Goal: Task Accomplishment & Management: Use online tool/utility

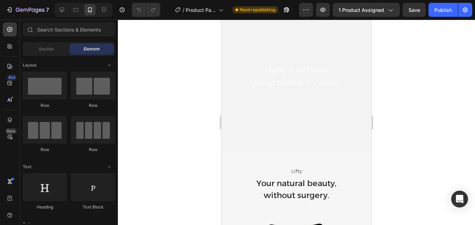
scroll to position [641, 0]
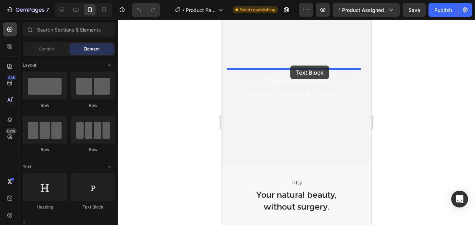
drag, startPoint x: 315, startPoint y: 204, endPoint x: 290, endPoint y: 65, distance: 141.0
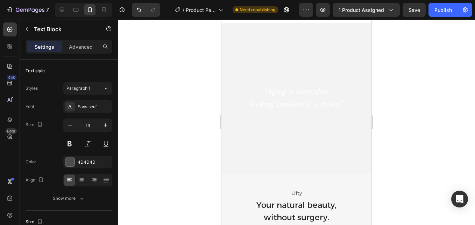
click at [289, 13] on div "Replace this text with your content" at bounding box center [297, 8] width 140 height 10
click at [68, 125] on icon "button" at bounding box center [69, 124] width 7 height 7
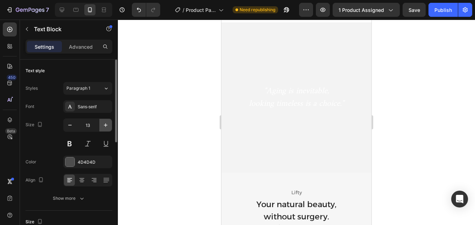
click at [106, 127] on icon "button" at bounding box center [105, 124] width 7 height 7
type input "14"
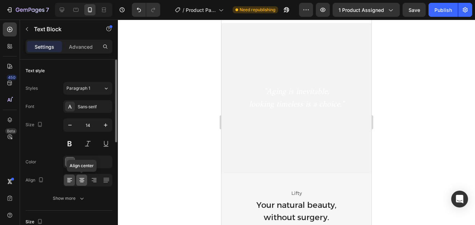
click at [81, 178] on icon at bounding box center [81, 179] width 7 height 7
click at [82, 107] on div "Sans-serif" at bounding box center [94, 107] width 33 height 6
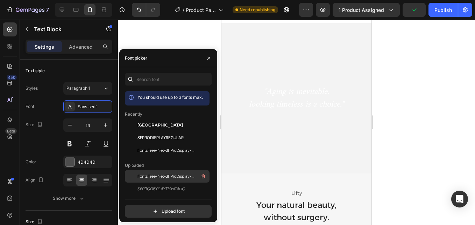
click at [156, 178] on span "FontsFree-Net-SFProDisplay-Light" at bounding box center [167, 176] width 58 height 6
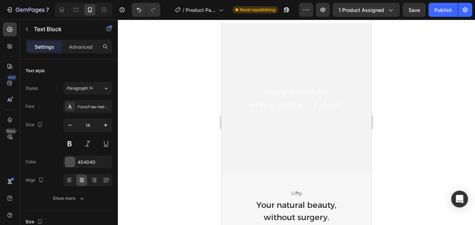
click at [260, 12] on p "Find out more about Lifty by searching reviews on Tiktok." at bounding box center [296, 7] width 138 height 9
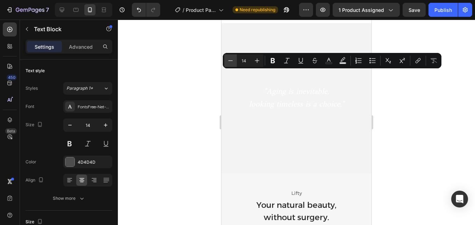
click at [229, 56] on button "Minus" at bounding box center [230, 60] width 13 height 13
type input "12"
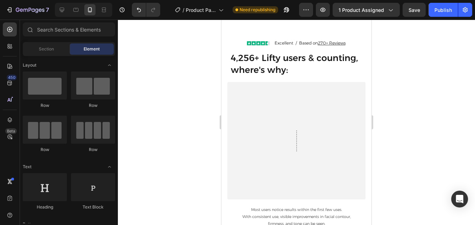
scroll to position [2205, 0]
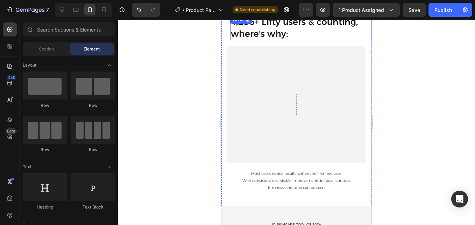
click at [279, 34] on span "where's why:" at bounding box center [259, 33] width 57 height 10
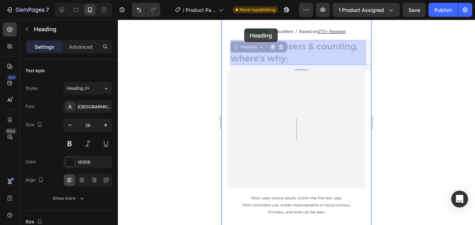
drag, startPoint x: 289, startPoint y: 36, endPoint x: 245, endPoint y: 28, distance: 45.2
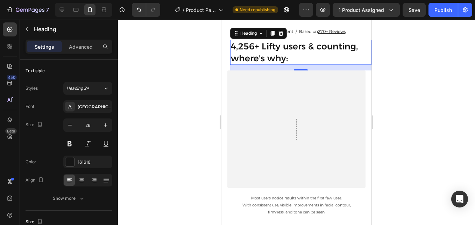
scroll to position [2175, 0]
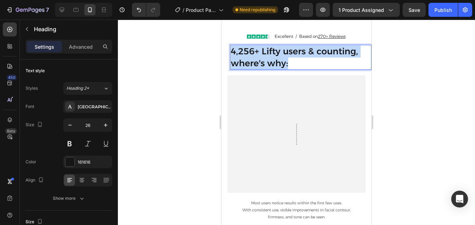
drag, startPoint x: 231, startPoint y: 50, endPoint x: 293, endPoint y: 63, distance: 62.8
click at [293, 63] on p "4,256+ Lifty users & counting, where's why:" at bounding box center [301, 57] width 140 height 24
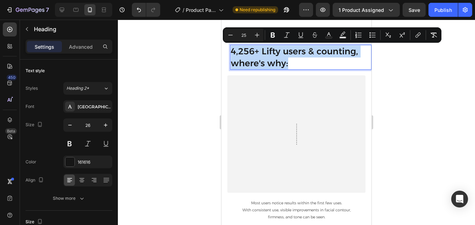
copy p "4,256+ Lifty users & counting, where's why:"
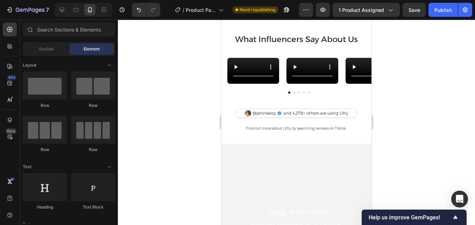
scroll to position [589, 0]
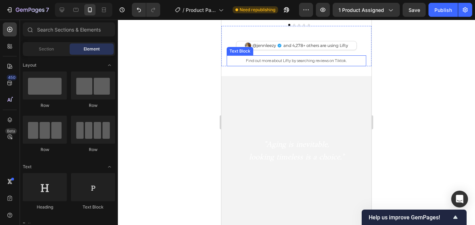
click at [333, 63] on span "Find out more about Lifty by searching reviews on Tiktok." at bounding box center [296, 60] width 101 height 5
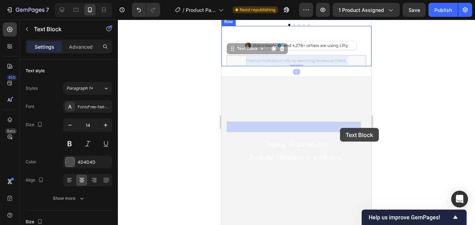
drag, startPoint x: 331, startPoint y: 126, endPoint x: 340, endPoint y: 128, distance: 9.0
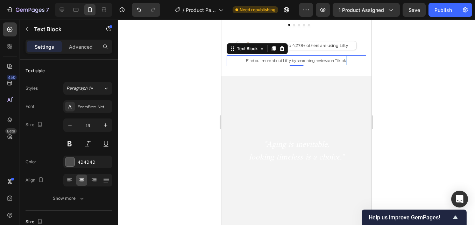
click at [340, 63] on span "Find out more about Lifty by searching reviews on Tiktok." at bounding box center [296, 60] width 101 height 5
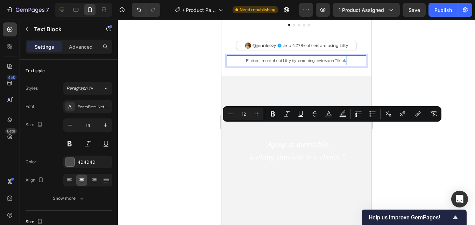
click at [341, 63] on span "Find out more about Lifty by searching reviews on Tiktok." at bounding box center [296, 60] width 101 height 5
drag, startPoint x: 341, startPoint y: 128, endPoint x: 331, endPoint y: 128, distance: 9.8
click at [331, 63] on span "Find out more about Lifty by searching reviews on Tiktok." at bounding box center [296, 60] width 101 height 5
click at [302, 118] on button "Underline" at bounding box center [301, 113] width 13 height 13
click at [313, 63] on span "Find out more about Lifty by searching reviews on Tiktok ." at bounding box center [297, 60] width 100 height 5
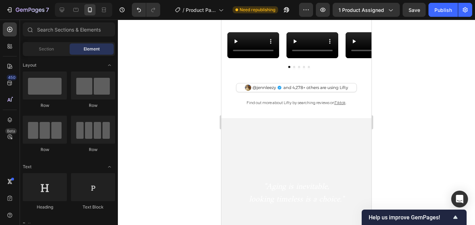
scroll to position [559, 0]
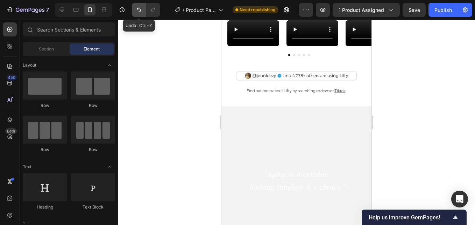
click at [140, 10] on icon "Undo/Redo" at bounding box center [138, 9] width 7 height 7
click at [150, 10] on icon "Undo/Redo" at bounding box center [153, 9] width 7 height 7
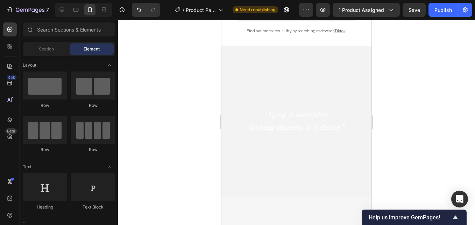
scroll to position [631, 0]
